Goal: Task Accomplishment & Management: Complete application form

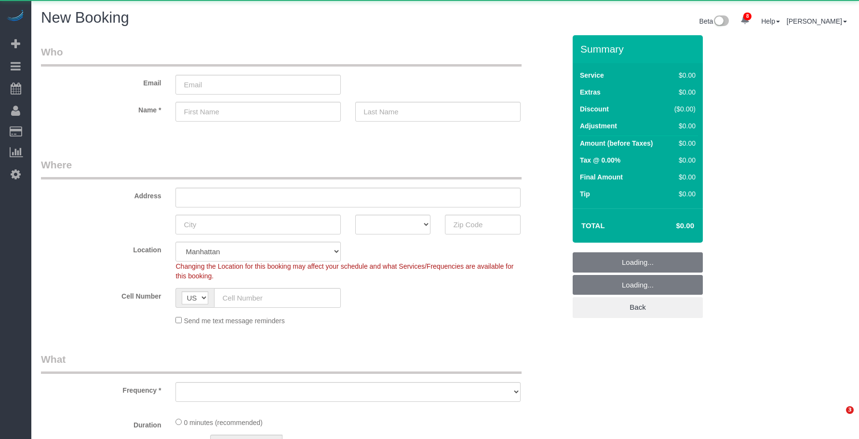
select select "number:89"
select select "number:90"
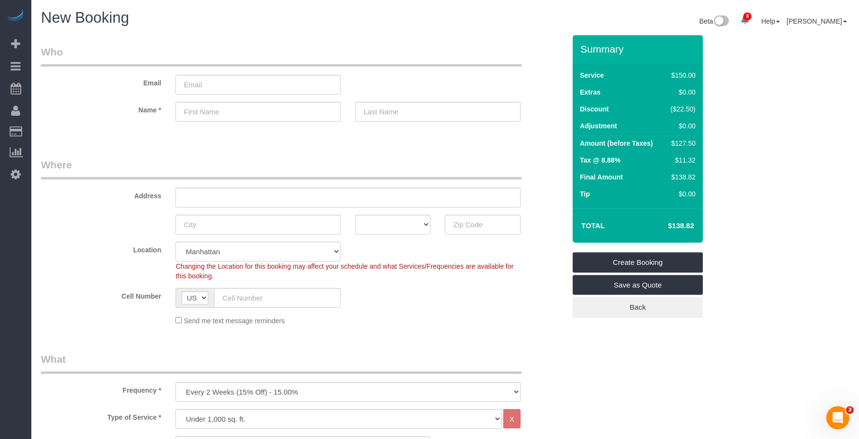
click at [459, 71] on div "Email" at bounding box center [303, 70] width 539 height 50
click at [420, 170] on legend "Where" at bounding box center [281, 169] width 481 height 22
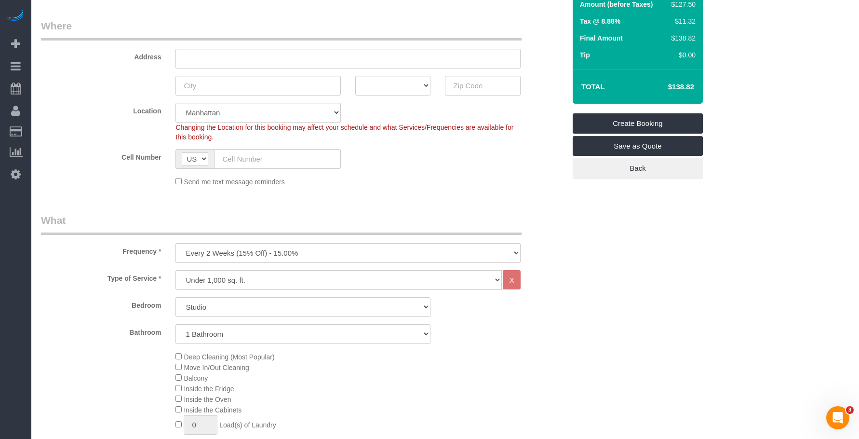
scroll to position [145, 0]
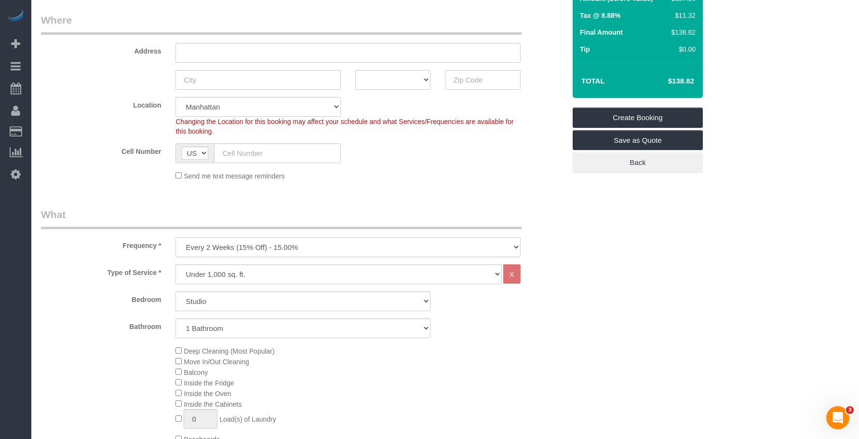
drag, startPoint x: 329, startPoint y: 246, endPoint x: 324, endPoint y: 248, distance: 5.4
click at [329, 246] on select "One Time Weekly (20% Off) - 20.00% Every 2 Weeks (15% Off) - 15.00% Every 4 Wee…" at bounding box center [347, 247] width 345 height 20
select select "object:6080"
click at [175, 237] on select "One Time Weekly (20% Off) - 20.00% Every 2 Weeks (15% Off) - 15.00% Every 4 Wee…" at bounding box center [347, 247] width 345 height 20
click at [362, 183] on fieldset "Where Address AK AL AR AZ CA CO CT DC DE [GEOGRAPHIC_DATA] [GEOGRAPHIC_DATA] HI…" at bounding box center [303, 100] width 525 height 175
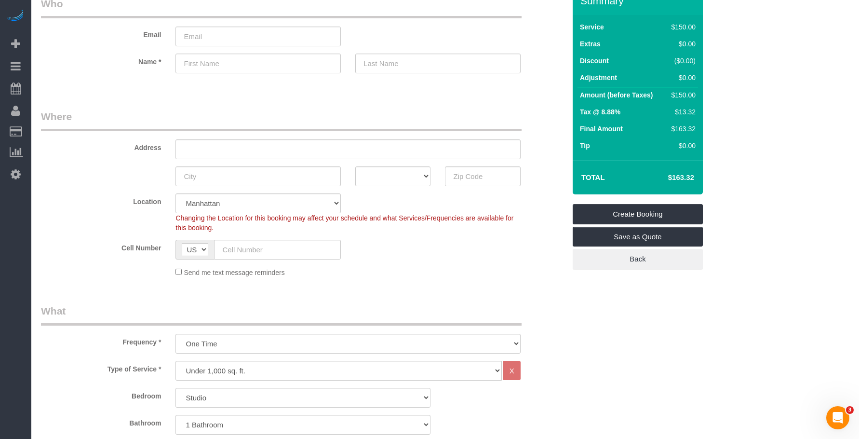
scroll to position [0, 0]
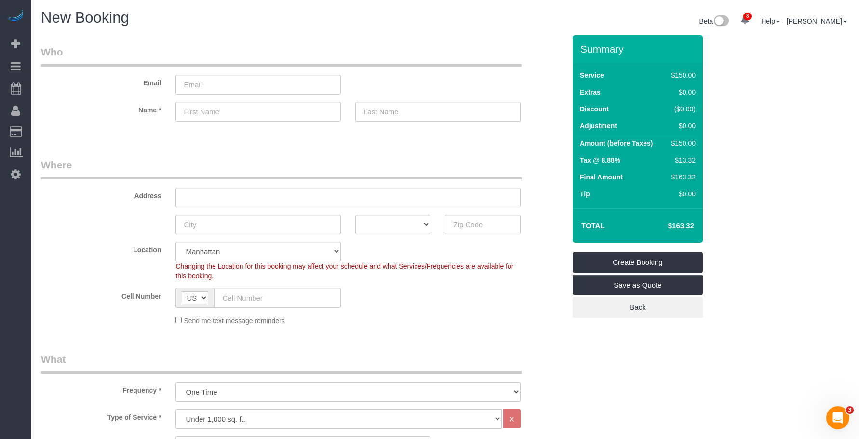
click at [382, 46] on legend "Who" at bounding box center [281, 56] width 481 height 22
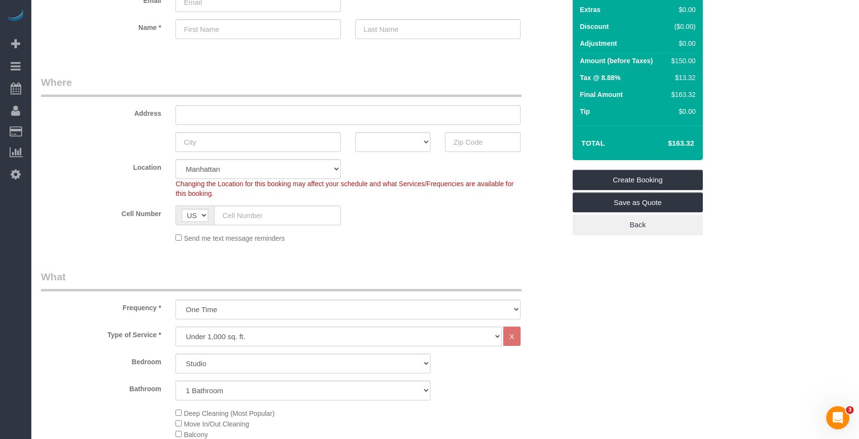
scroll to position [96, 0]
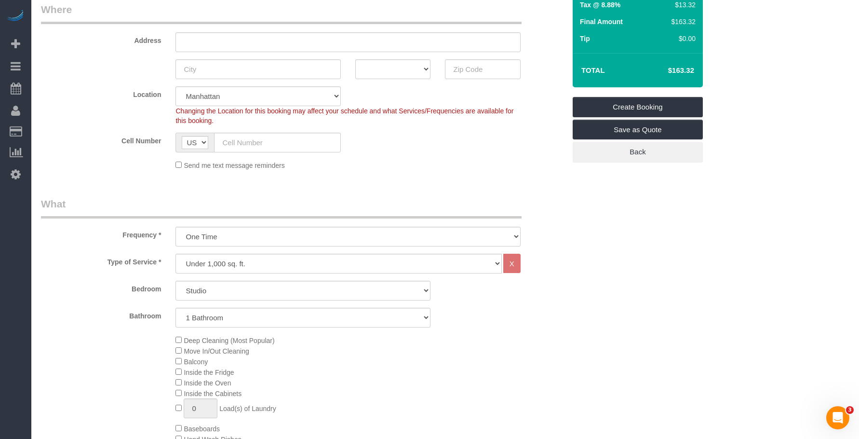
scroll to position [193, 0]
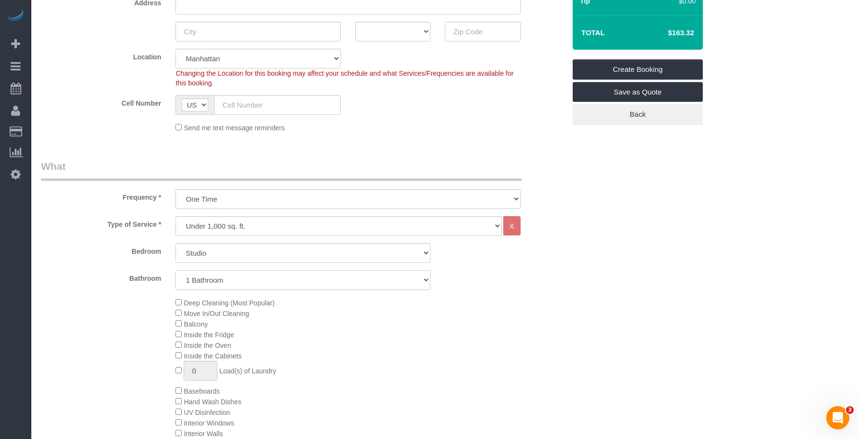
drag, startPoint x: 239, startPoint y: 271, endPoint x: 232, endPoint y: 289, distance: 18.5
click at [239, 271] on select "1 Bathroom 2 Bathrooms" at bounding box center [302, 280] width 255 height 20
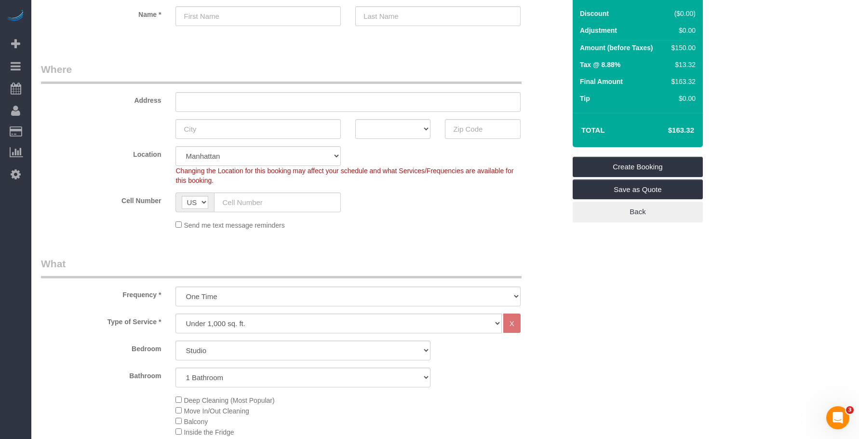
scroll to position [96, 0]
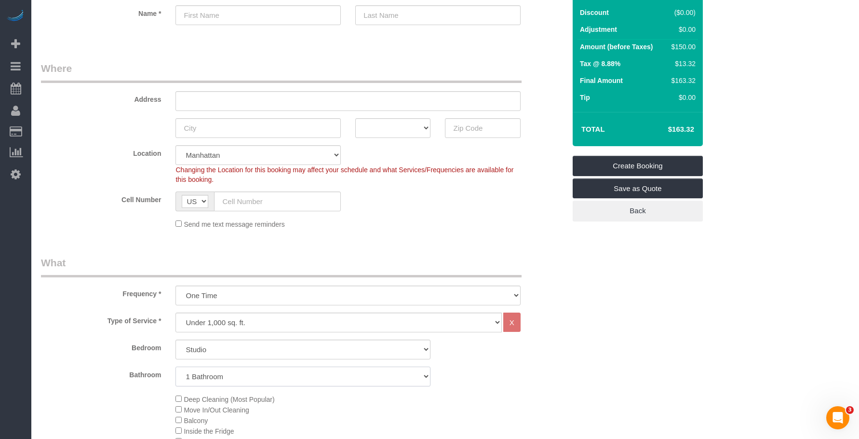
click at [263, 376] on select "1 Bathroom 2 Bathrooms" at bounding box center [302, 376] width 255 height 20
click at [175, 366] on select "1 Bathroom 2 Bathrooms" at bounding box center [302, 376] width 255 height 20
drag, startPoint x: 774, startPoint y: 319, endPoint x: 757, endPoint y: 312, distance: 18.0
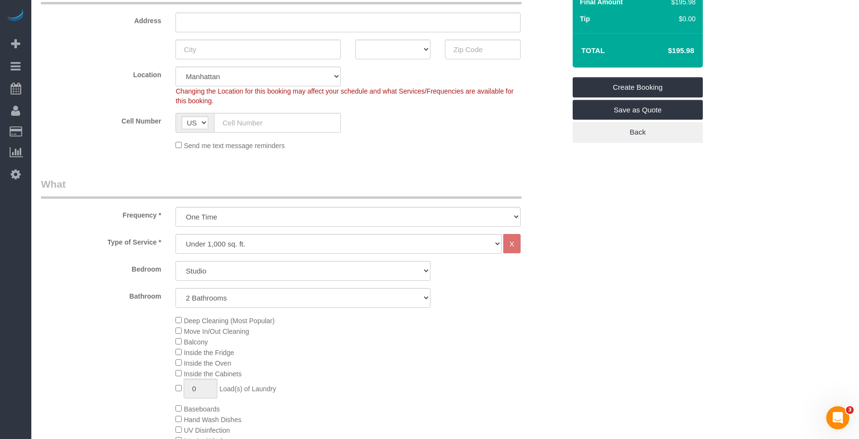
scroll to position [193, 0]
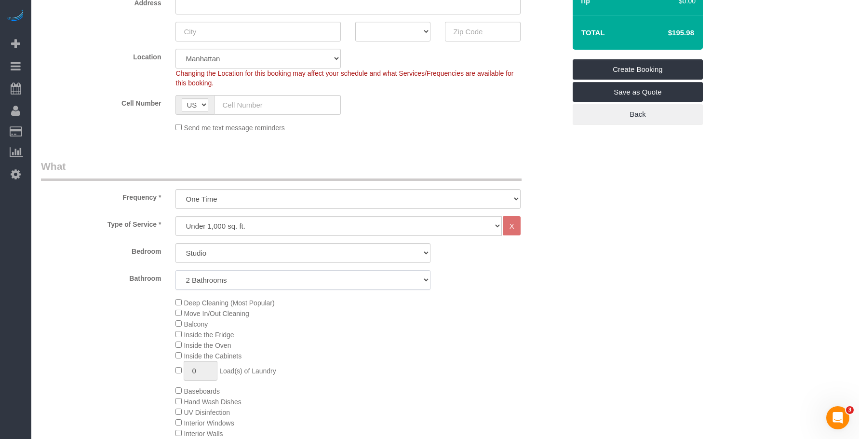
drag, startPoint x: 254, startPoint y: 277, endPoint x: 252, endPoint y: 289, distance: 11.8
click at [254, 277] on select "1 Bathroom 2 Bathrooms" at bounding box center [302, 280] width 255 height 20
select select "1"
click at [175, 270] on select "1 Bathroom 2 Bathrooms" at bounding box center [302, 280] width 255 height 20
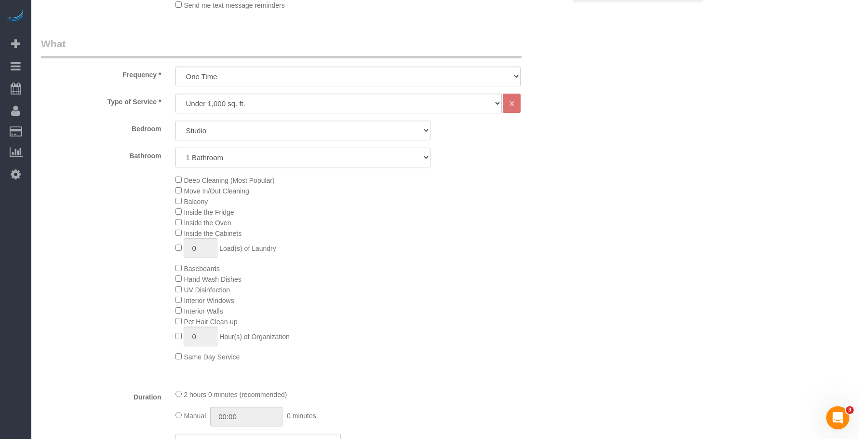
scroll to position [386, 0]
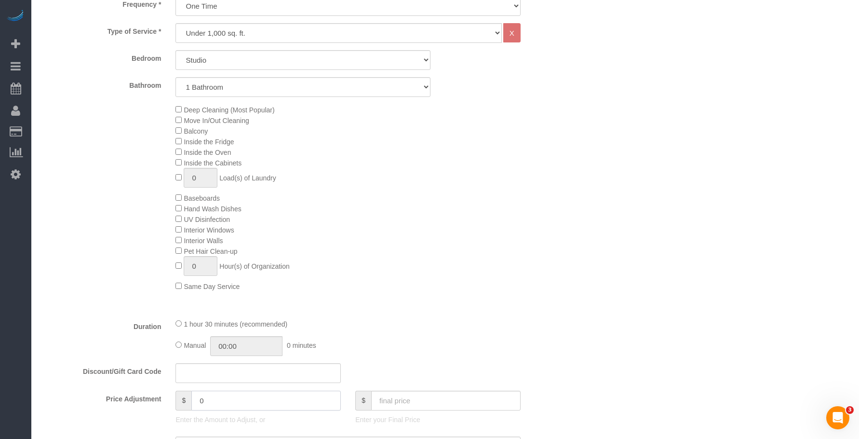
drag, startPoint x: 202, startPoint y: 404, endPoint x: 131, endPoint y: 391, distance: 72.1
click at [123, 391] on div "Price Adjustment $ 0 Enter the Amount to Adjust, or $ Enter your Final Price" at bounding box center [303, 409] width 539 height 39
type input "-15"
click at [504, 283] on div "Deep Cleaning (Most Popular) Move In/Out Cleaning Balcony Inside the Fridge Ins…" at bounding box center [370, 197] width 404 height 187
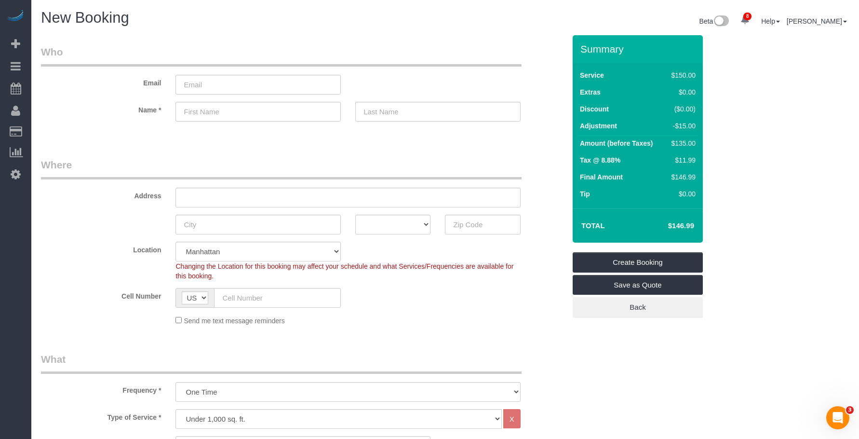
scroll to position [241, 0]
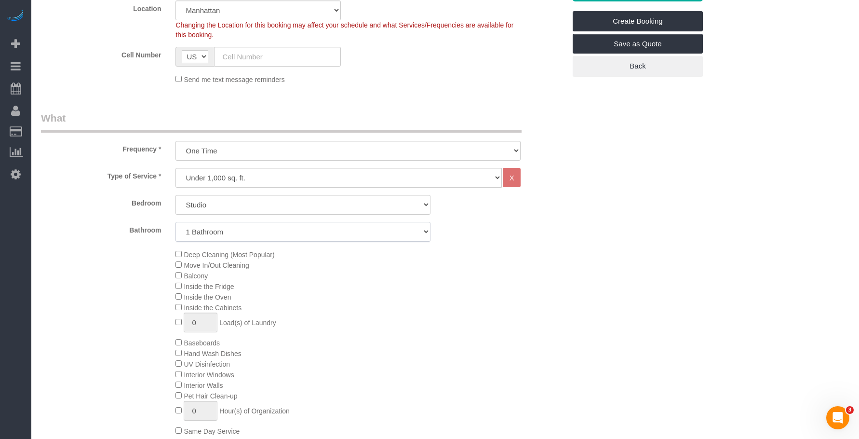
click at [277, 237] on select "1 Bathroom 2 Bathrooms" at bounding box center [302, 232] width 255 height 20
click at [175, 222] on select "1 Bathroom 2 Bathrooms" at bounding box center [302, 232] width 255 height 20
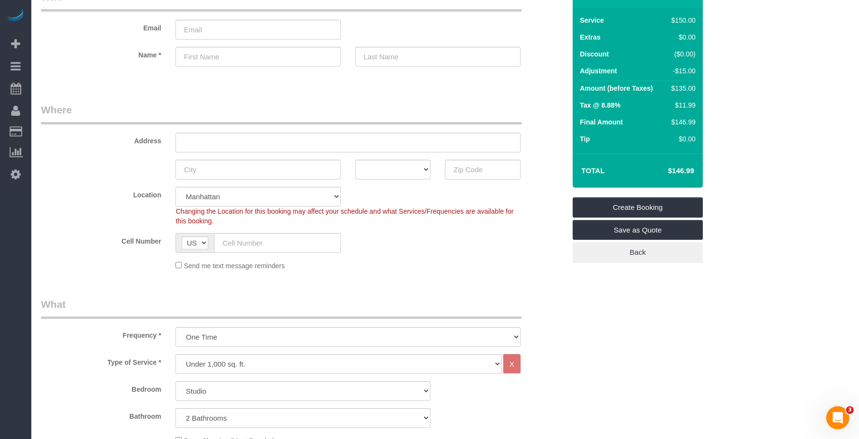
scroll to position [0, 0]
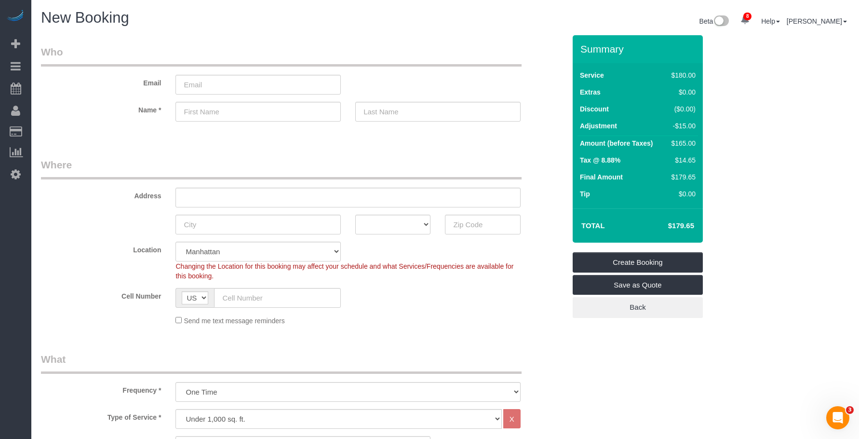
click at [328, 162] on legend "Where" at bounding box center [281, 169] width 481 height 22
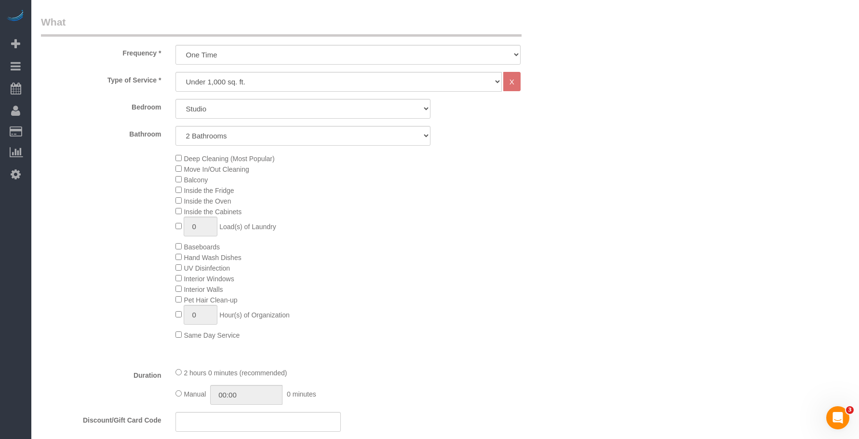
scroll to position [337, 0]
drag, startPoint x: 251, startPoint y: 131, endPoint x: 246, endPoint y: 144, distance: 13.9
click at [251, 131] on select "1 Bathroom 2 Bathrooms" at bounding box center [302, 135] width 255 height 20
click at [175, 125] on select "1 Bathroom 2 Bathrooms" at bounding box center [302, 135] width 255 height 20
click at [219, 135] on select "1 Bathroom 2 Bathrooms" at bounding box center [302, 135] width 255 height 20
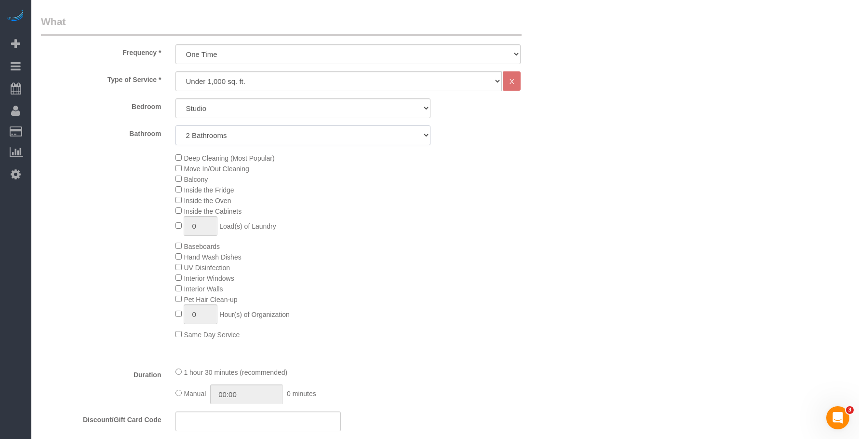
click at [175, 125] on select "1 Bathroom 2 Bathrooms" at bounding box center [302, 135] width 255 height 20
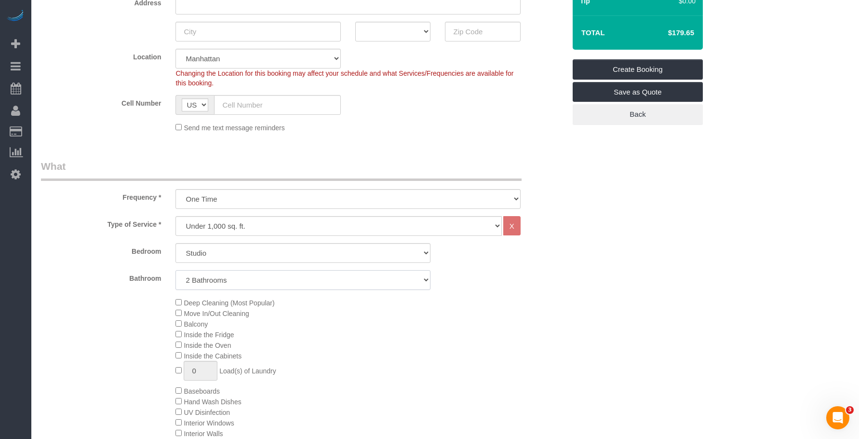
scroll to position [289, 0]
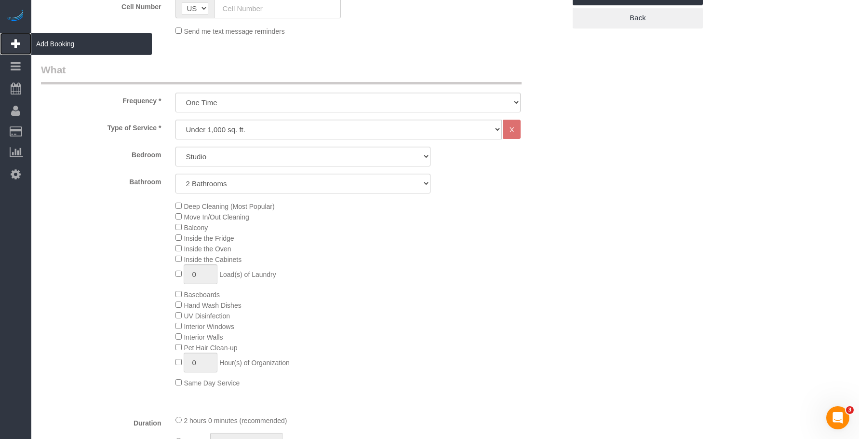
click at [73, 43] on span "Add Booking" at bounding box center [91, 44] width 121 height 22
click at [437, 244] on div "Deep Cleaning (Most Popular) Move In/Out Cleaning Balcony Inside the Fridge Ins…" at bounding box center [370, 294] width 404 height 187
drag, startPoint x: 245, startPoint y: 182, endPoint x: 238, endPoint y: 191, distance: 12.0
click at [245, 182] on select "1 Bathroom 2 Bathrooms" at bounding box center [302, 184] width 255 height 20
select select "1"
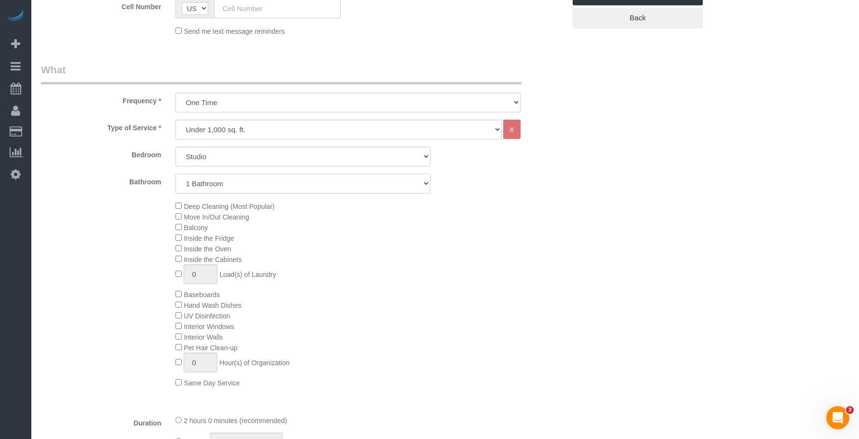
click at [175, 174] on select "1 Bathroom 2 Bathrooms" at bounding box center [302, 184] width 255 height 20
drag, startPoint x: 431, startPoint y: 228, endPoint x: 430, endPoint y: 246, distance: 18.4
click at [431, 228] on div "Deep Cleaning (Most Popular) Move In/Out Cleaning Balcony Inside the Fridge Ins…" at bounding box center [370, 294] width 404 height 187
click at [441, 268] on div "Deep Cleaning (Most Popular) Move In/Out Cleaning Balcony Inside the Fridge Ins…" at bounding box center [370, 294] width 404 height 187
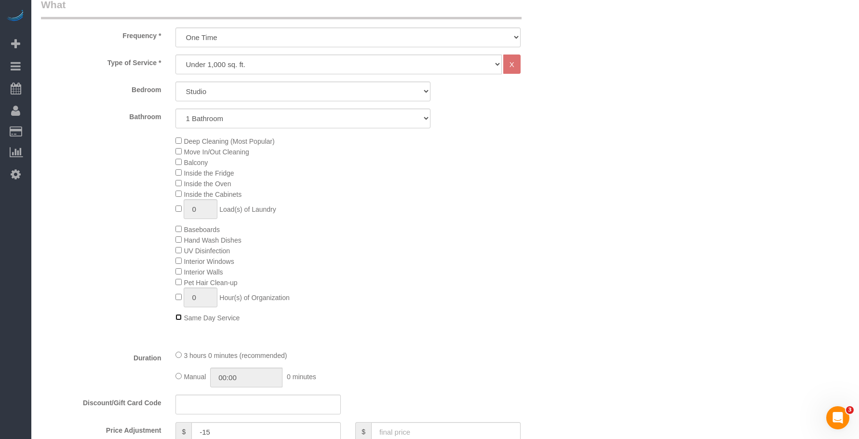
scroll to position [434, 0]
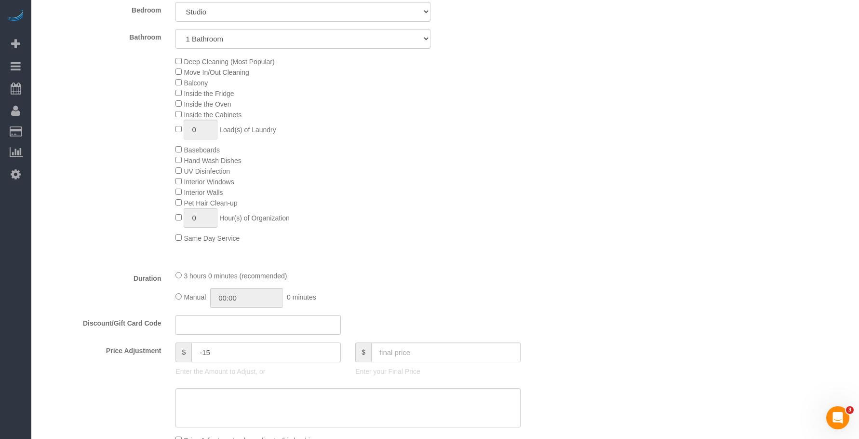
drag, startPoint x: 228, startPoint y: 360, endPoint x: 161, endPoint y: 327, distance: 74.2
click at [83, 328] on fieldset "What Frequency * One Time Weekly (20% Off) - 20.00% Every 2 Weeks (15% Off) - 1…" at bounding box center [303, 244] width 525 height 652
click at [665, 218] on div "Who Email Name * Where Address AK AL AR AZ CA CO CT DC DE [GEOGRAPHIC_DATA] [GE…" at bounding box center [445, 383] width 808 height 1564
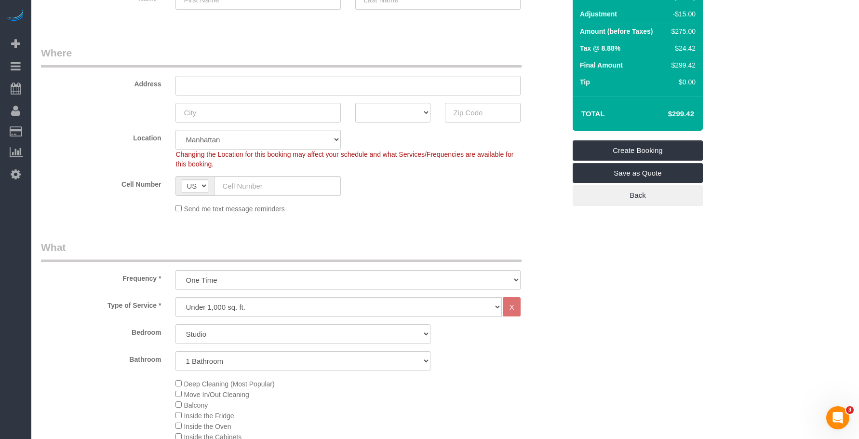
scroll to position [0, 0]
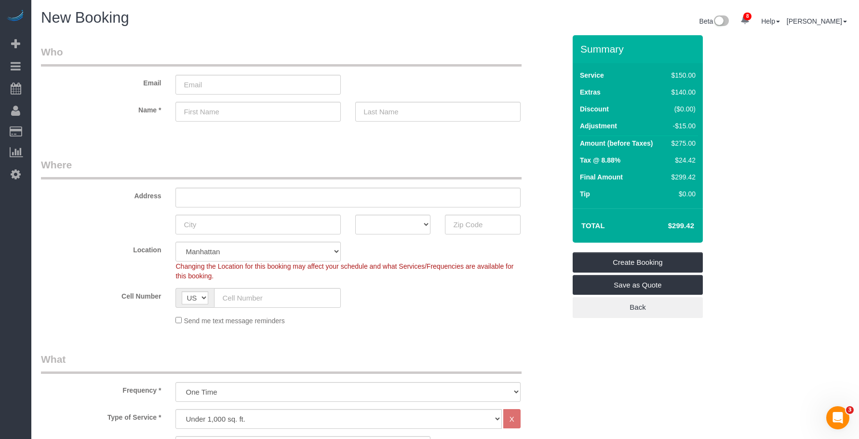
type input "0"
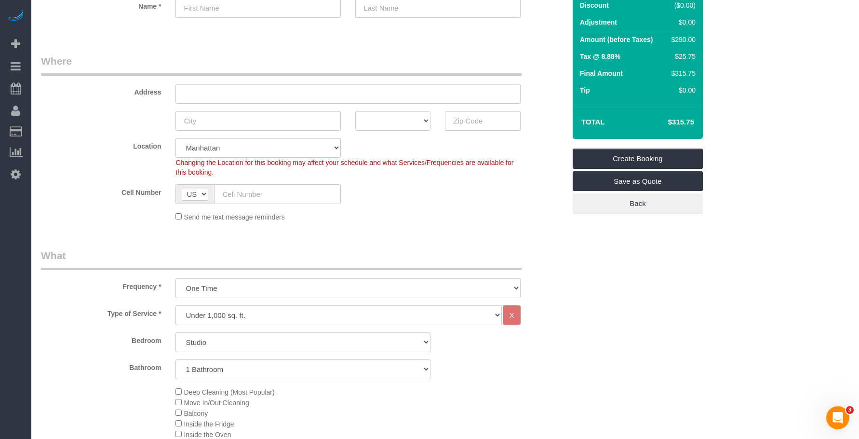
scroll to position [193, 0]
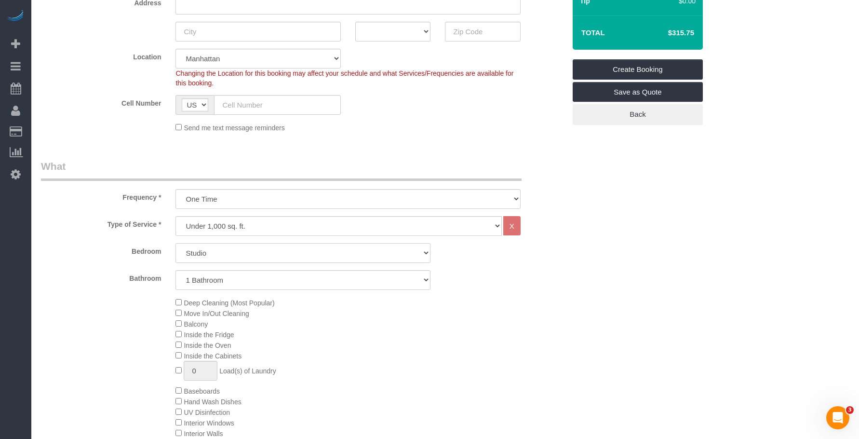
click at [224, 252] on select "Studio 1 Bedroom 2 Bedrooms 3 Bedrooms" at bounding box center [302, 253] width 255 height 20
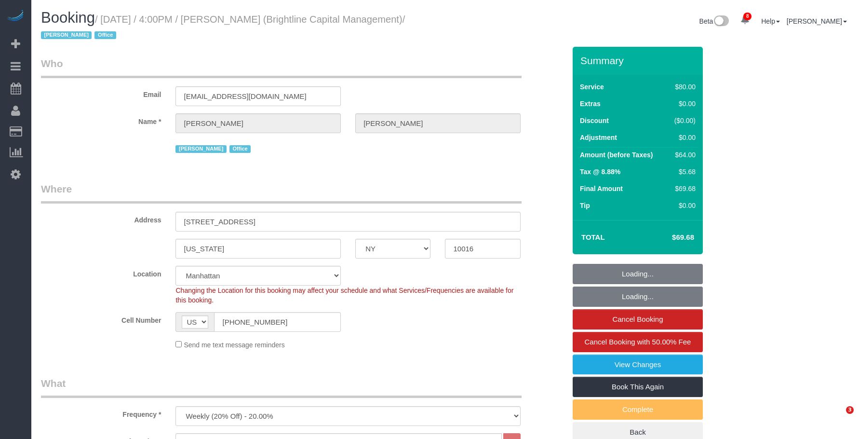
select select "NY"
select select "spot1"
select select "number:89"
select select "number:90"
select select "number:15"
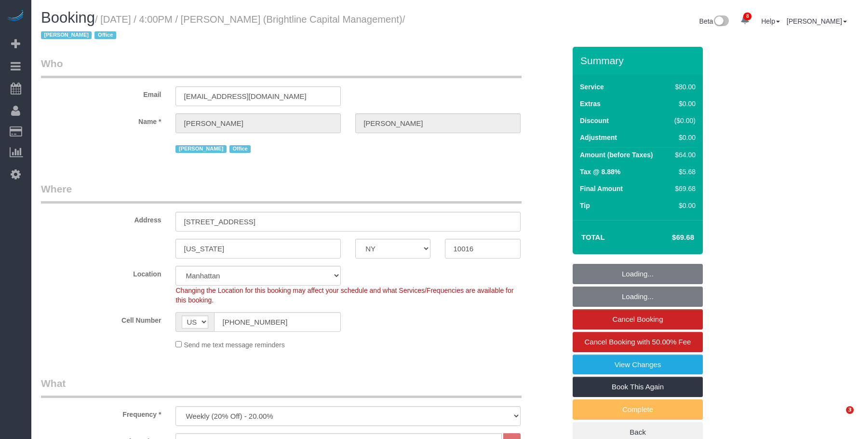
select select "number:7"
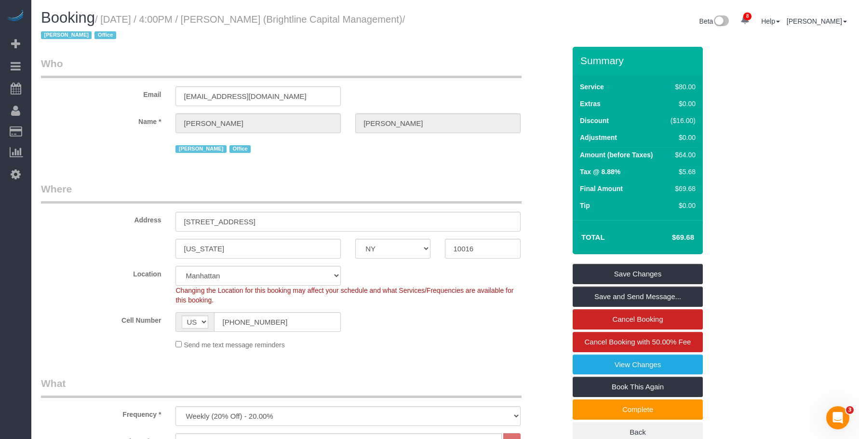
click at [237, 18] on small "/ August 14, 2025 / 4:00PM / Natalie Steiner (Brightline Capital Management) / …" at bounding box center [223, 27] width 364 height 27
copy small "Natalie"
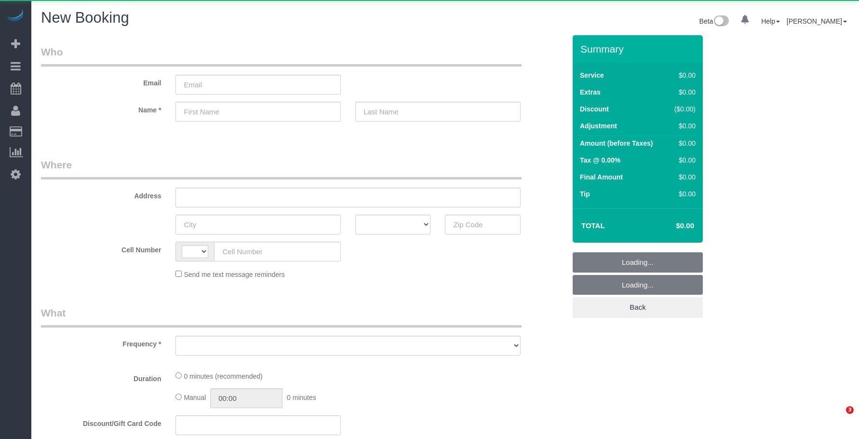
select select "string:[GEOGRAPHIC_DATA]"
select select "number:89"
select select "number:90"
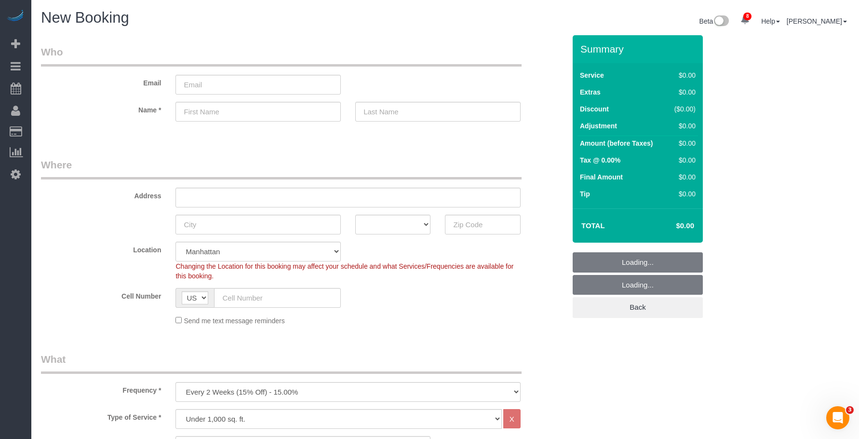
drag, startPoint x: 390, startPoint y: 320, endPoint x: 360, endPoint y: 297, distance: 37.9
click at [390, 320] on div "Send me text message reminders" at bounding box center [347, 320] width 359 height 11
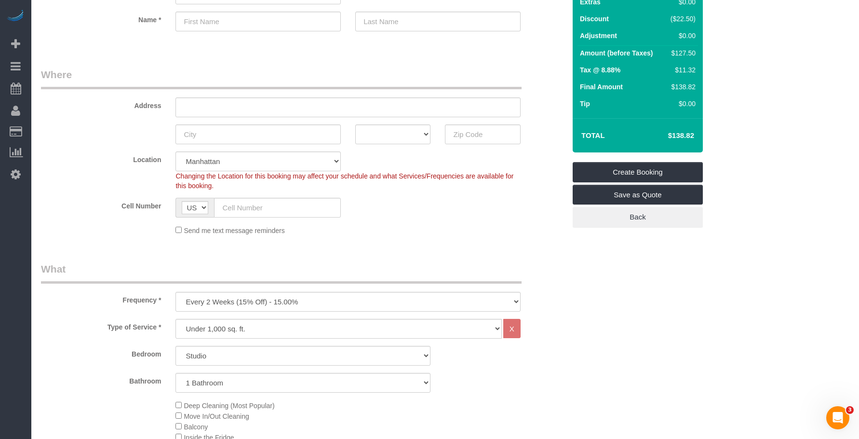
scroll to position [179, 0]
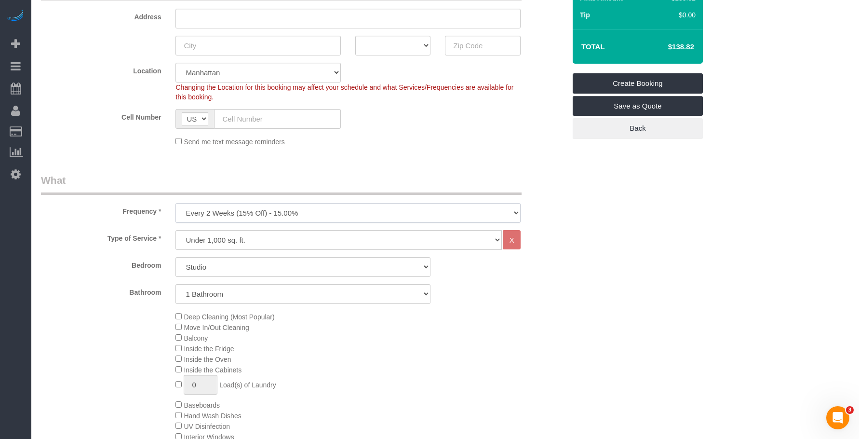
click at [326, 209] on select "One Time Weekly (20% Off) - 20.00% Every 2 Weeks (15% Off) - 15.00% Every 4 Wee…" at bounding box center [347, 213] width 345 height 20
select select "object:1363"
click at [175, 203] on select "One Time Weekly (20% Off) - 20.00% Every 2 Weeks (15% Off) - 15.00% Every 4 Wee…" at bounding box center [347, 213] width 345 height 20
click at [271, 263] on select "Studio 1 Bedroom 2 Bedrooms 3 Bedrooms" at bounding box center [302, 267] width 255 height 20
select select "1"
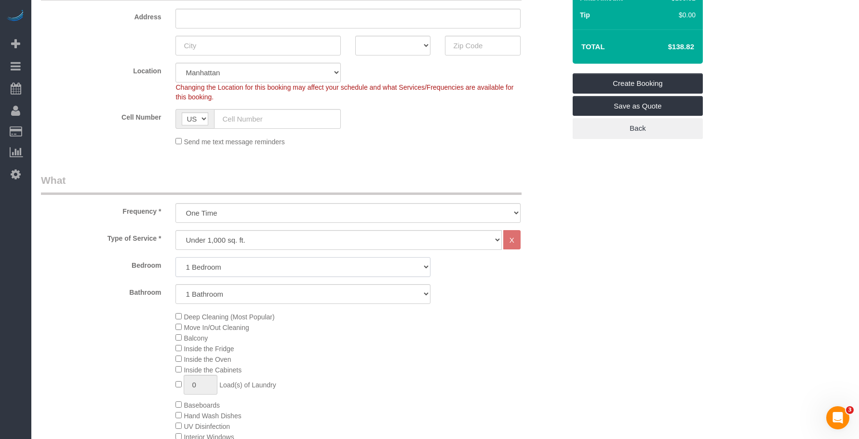
click at [175, 257] on select "Studio 1 Bedroom 2 Bedrooms 3 Bedrooms" at bounding box center [302, 267] width 255 height 20
click at [457, 149] on fieldset "Where Address AK AL AR AZ CA CO CT DC DE [GEOGRAPHIC_DATA] [GEOGRAPHIC_DATA] HI…" at bounding box center [303, 66] width 525 height 175
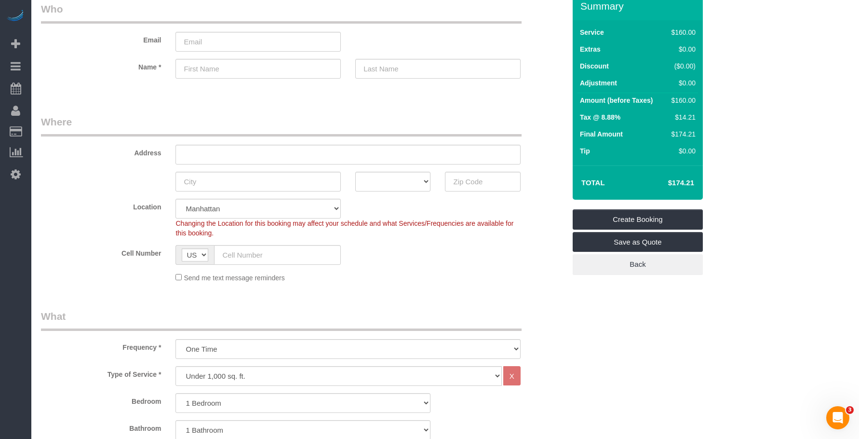
scroll to position [0, 0]
